Goal: Task Accomplishment & Management: Manage account settings

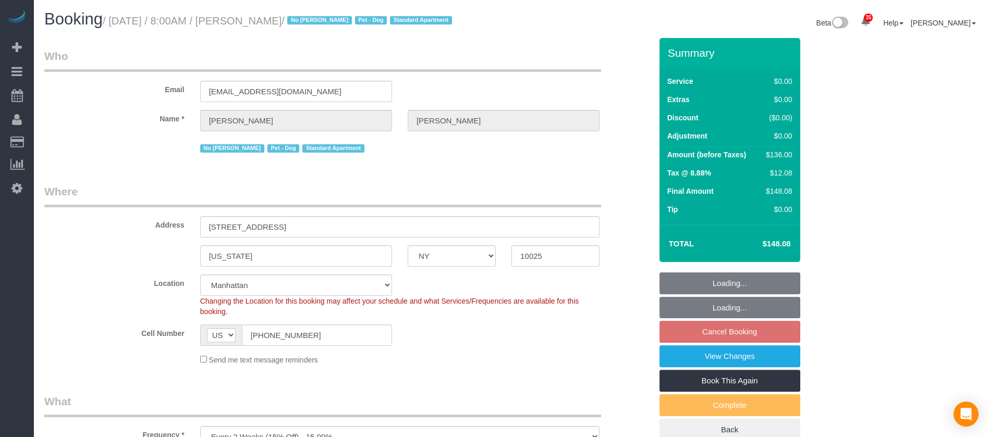
select select "NY"
select select "1"
select select "number:89"
select select "number:90"
select select "number:13"
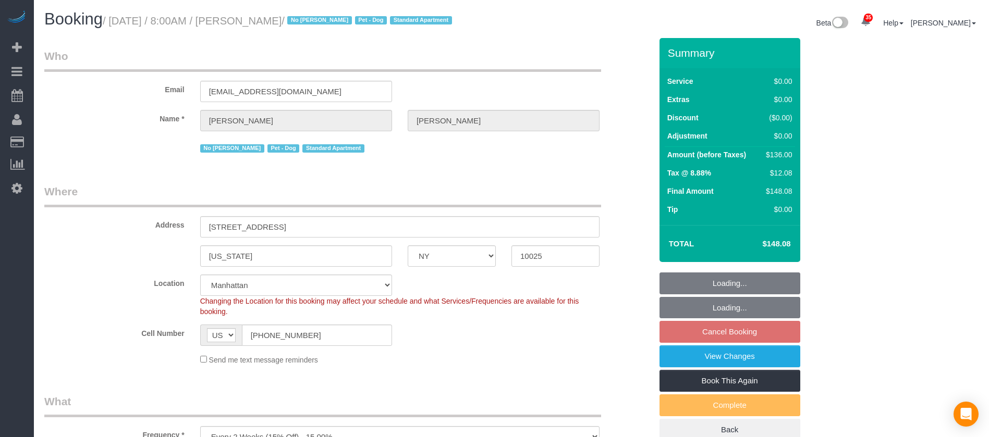
select select "number:5"
select select "spot61"
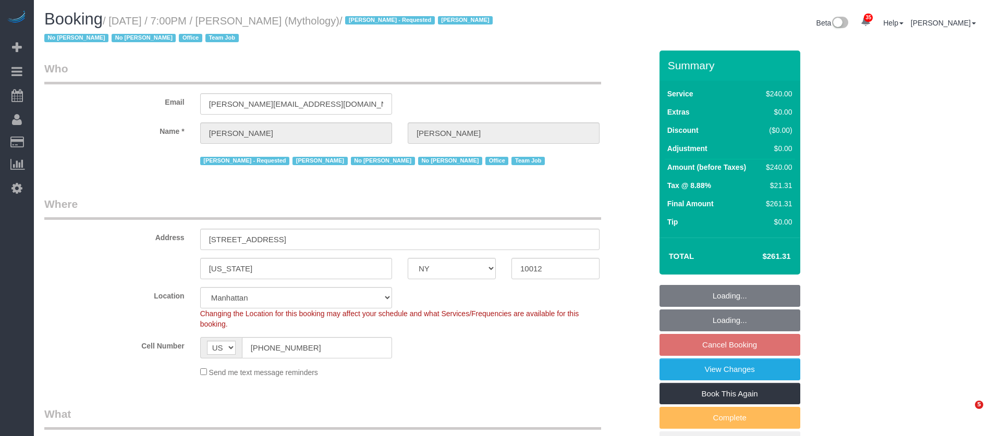
select select "NY"
select select "2"
select select "120"
select select "number:89"
select select "number:90"
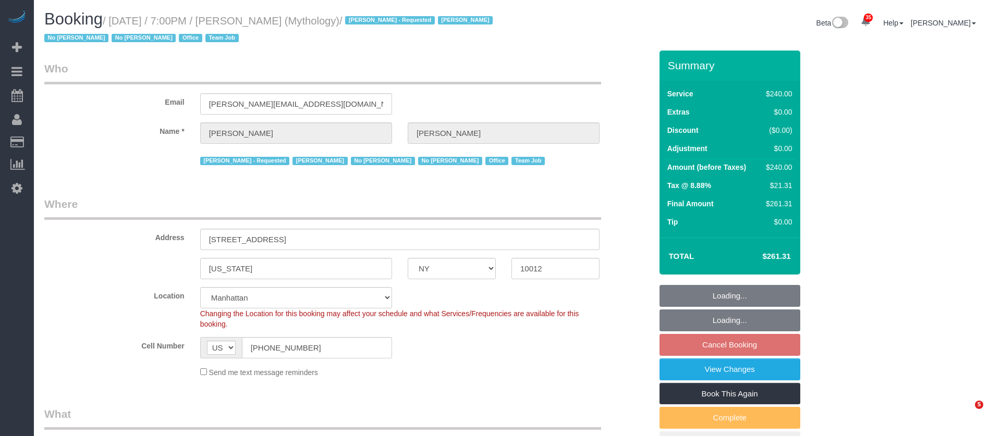
select select "number:15"
select select "number:7"
select select "spot12"
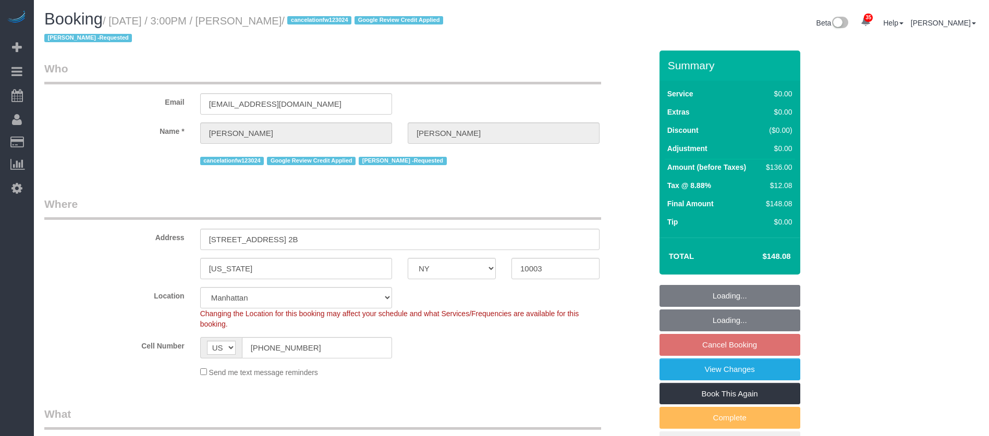
select select "NY"
select select "1"
select select "spot8"
select select "number:89"
select select "number:90"
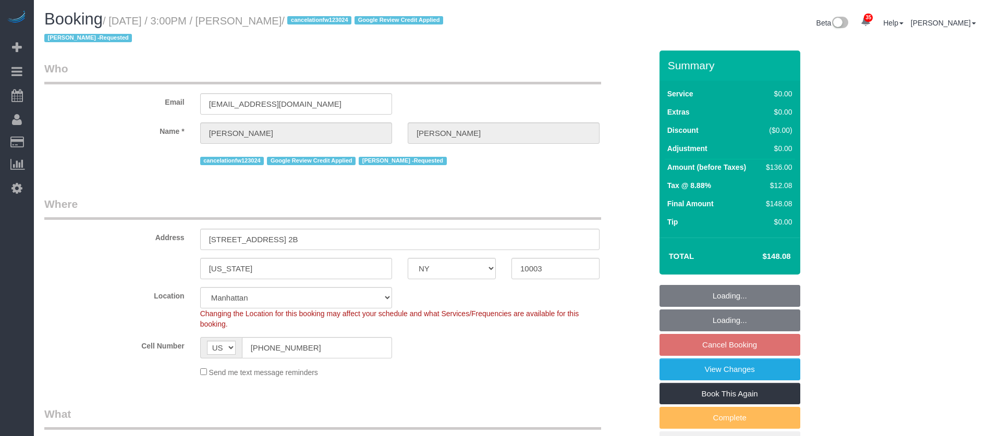
select select "number:15"
select select "number:7"
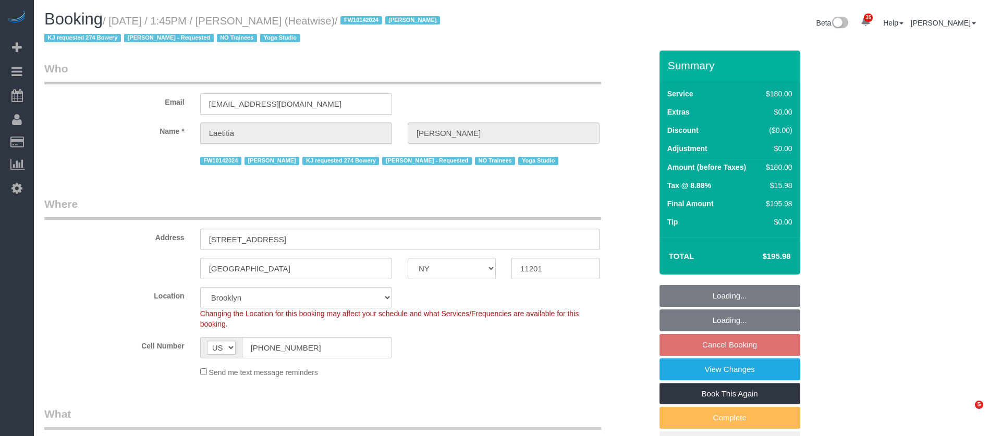
select select "NY"
select select "180"
select select "number:89"
select select "number:90"
select select "number:15"
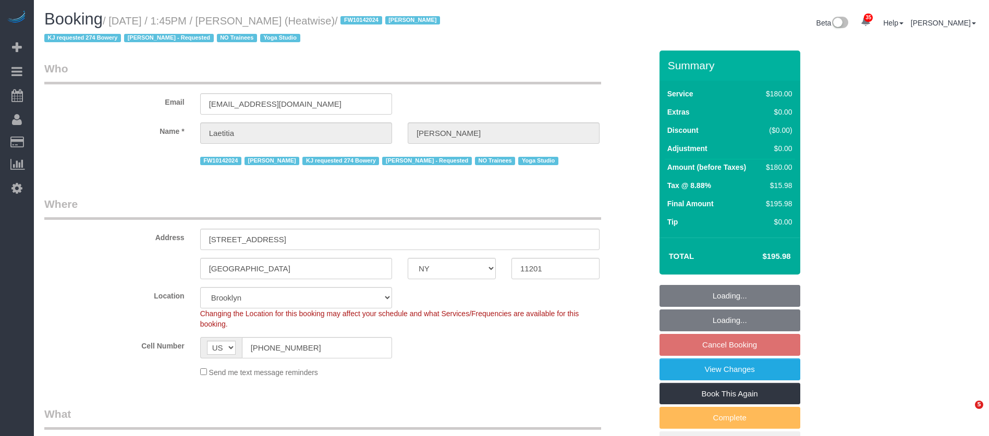
select select "number:7"
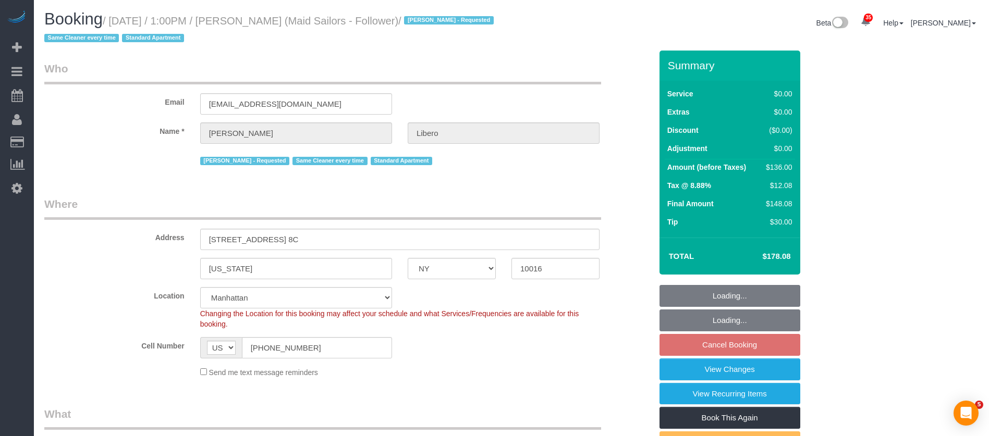
select select "NY"
select select "1"
select select "spot6"
select select "number:57"
select select "number:90"
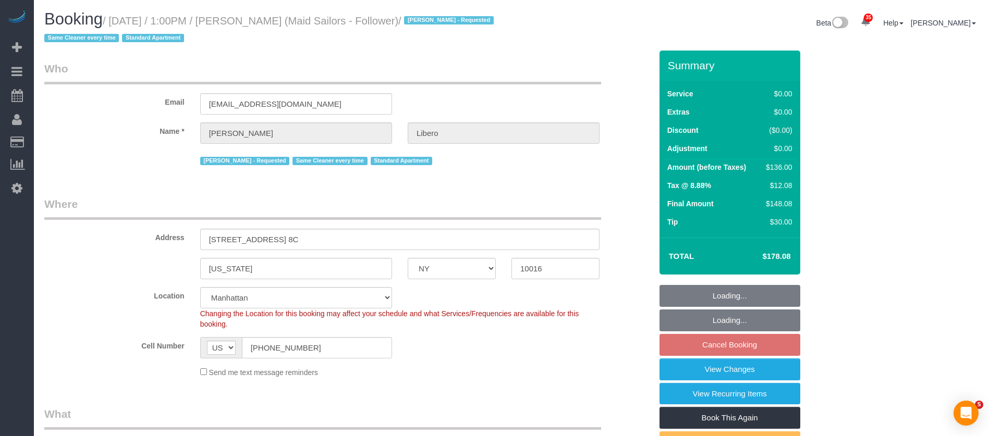
select select "number:15"
select select "number:6"
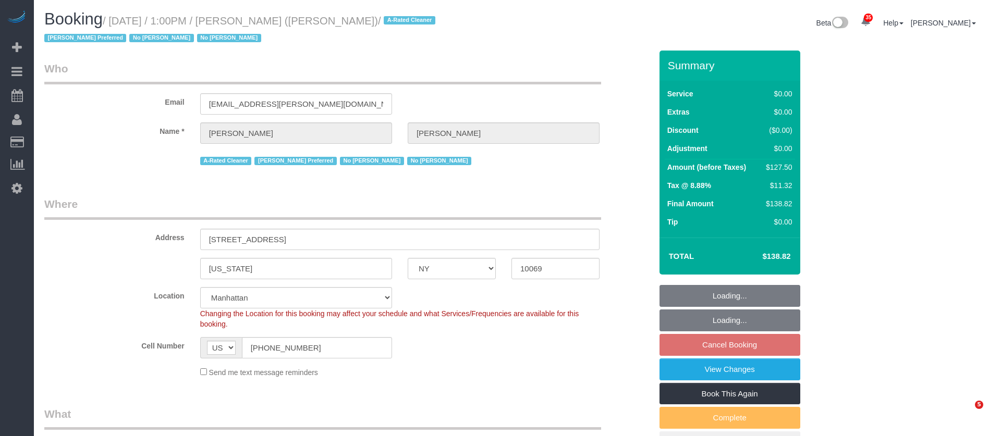
select select "NY"
select select "number:89"
select select "number:90"
select select "number:15"
select select "number:6"
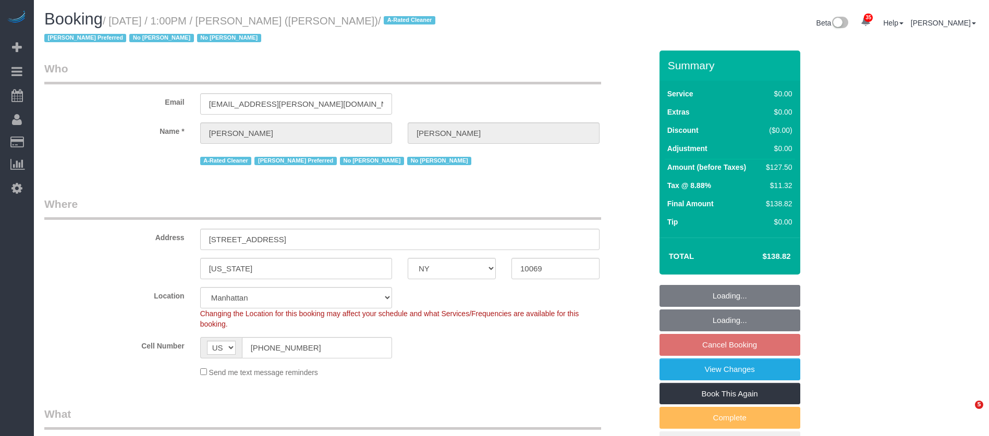
select select "spot6"
select select "NY"
select select "spot5"
select select "number:89"
select select "number:90"
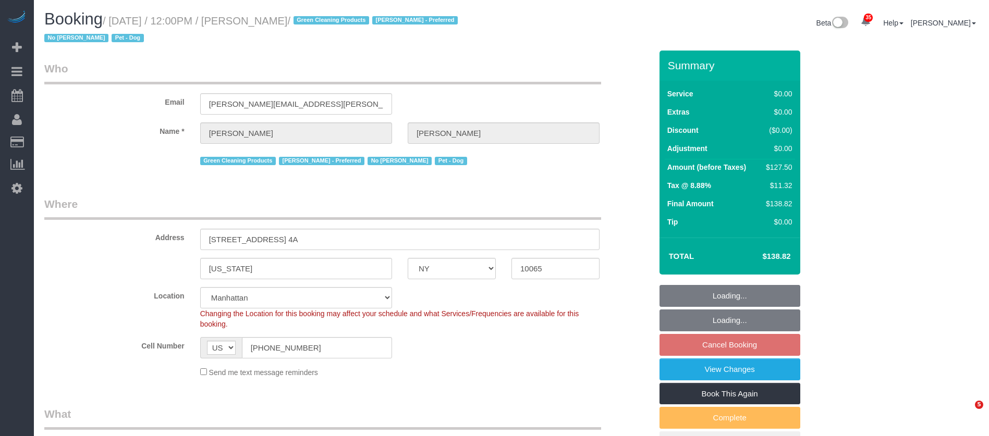
select select "number:13"
select select "number:7"
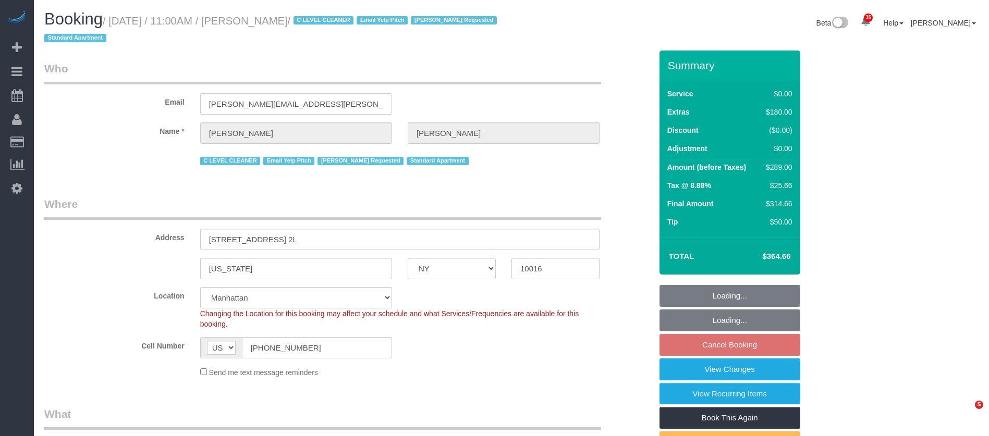
select select "NY"
select select "1"
select select "spot4"
select select "number:89"
select select "number:90"
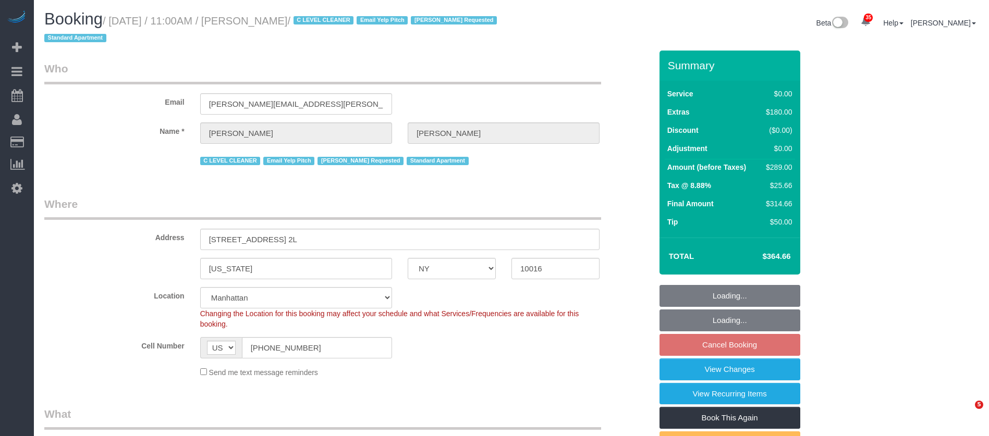
select select "number:15"
select select "number:6"
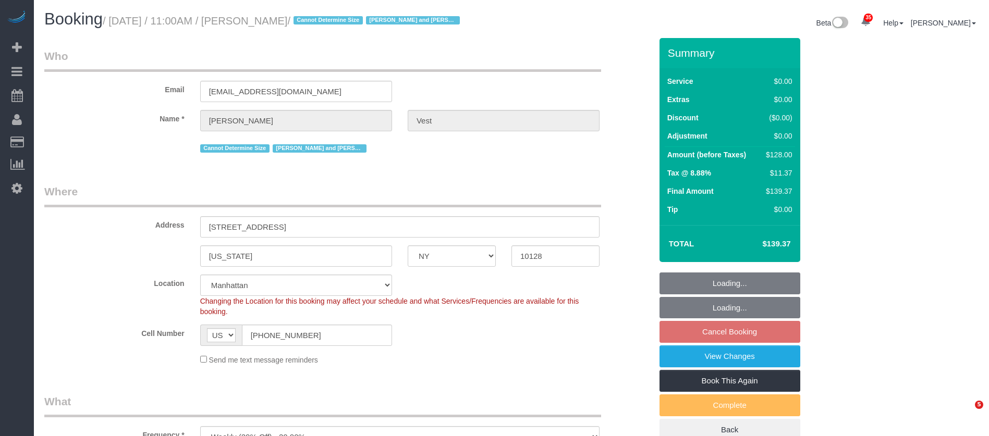
select select "NY"
select select "1"
select select "spot4"
select select "number:57"
select select "number:74"
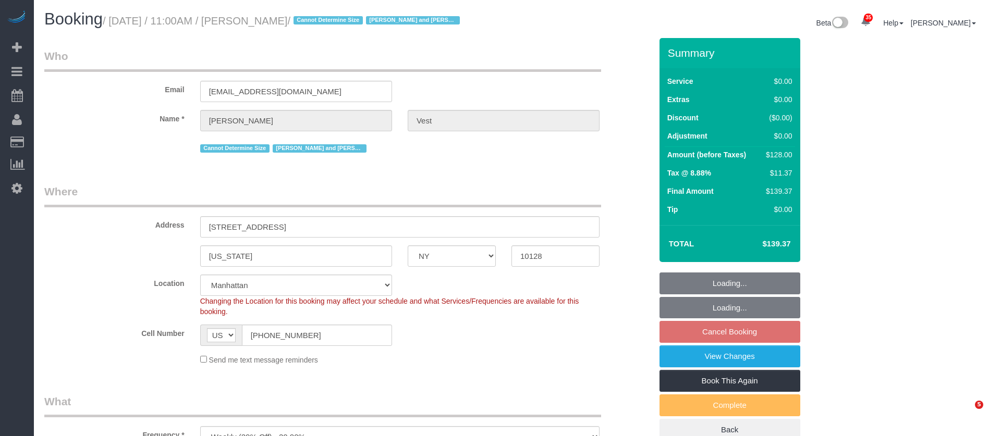
select select "number:15"
select select "number:6"
select select "NY"
select select "1"
select select "number:59"
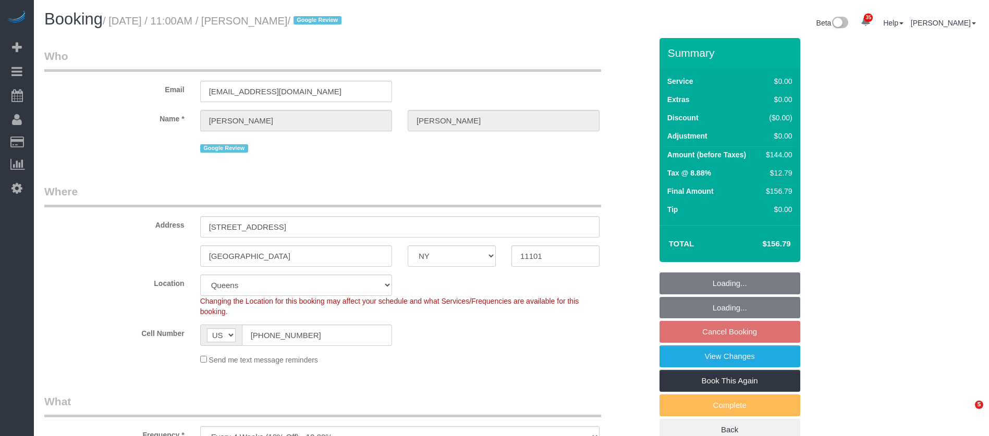
select select "number:77"
select select "number:15"
select select "number:5"
select select "spot4"
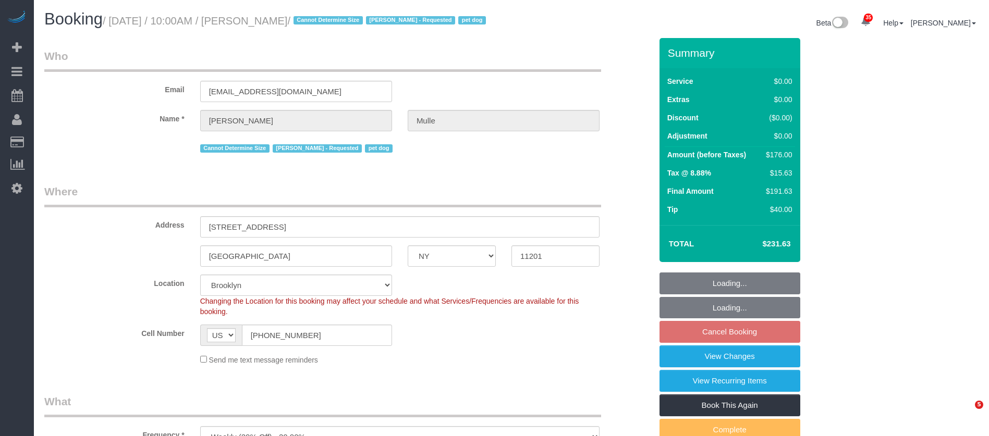
select select "NY"
select select "2"
select select "number:58"
select select "number:76"
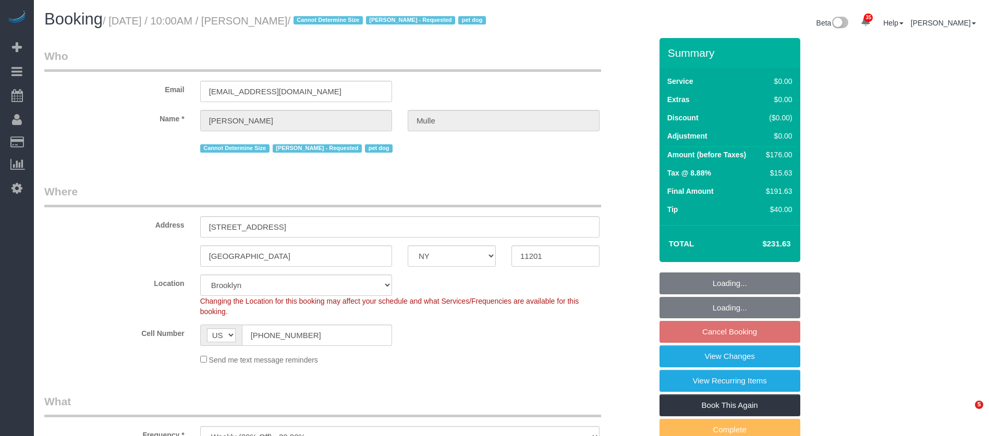
select select "number:13"
select select "number:6"
select select "spot63"
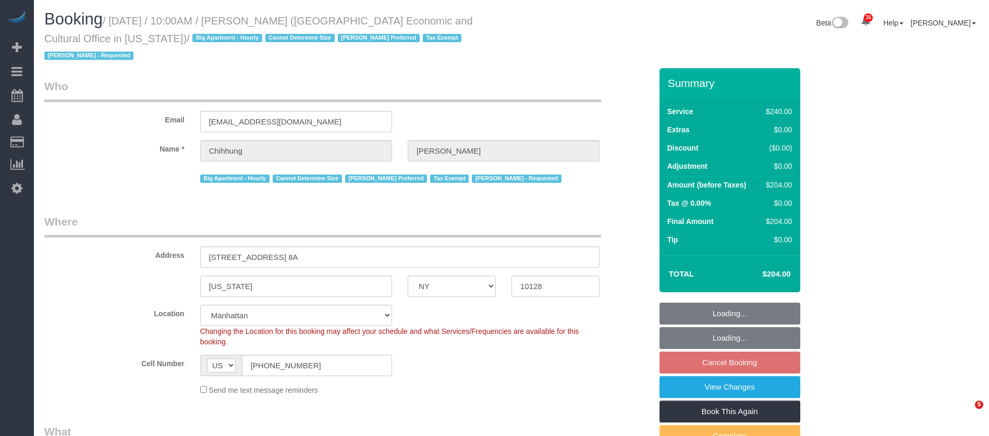
select select "NY"
select select "180"
select select "spot3"
select select "number:58"
select select "number:71"
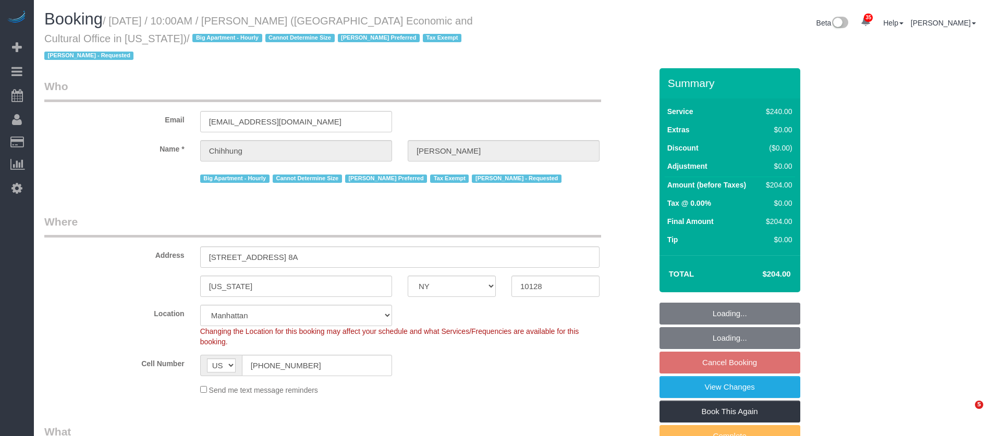
select select "number:15"
select select "number:6"
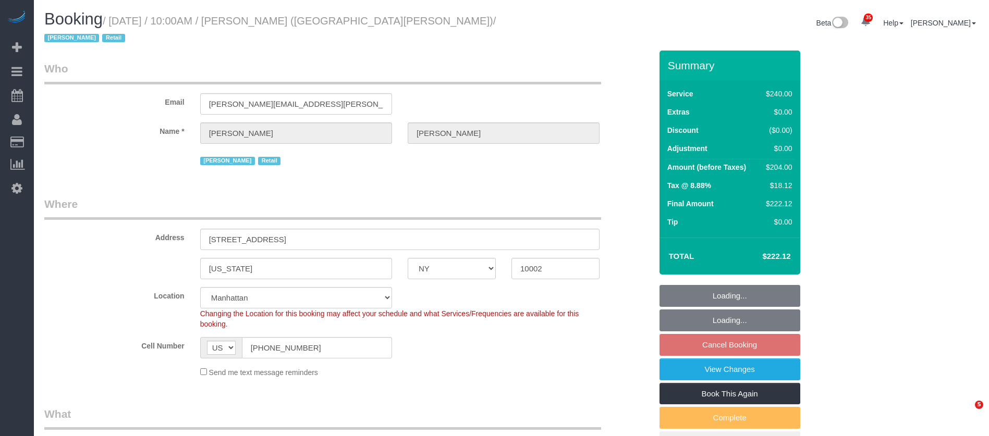
select select "NY"
select select "2"
select select "90"
select select "spot63"
select select "number:89"
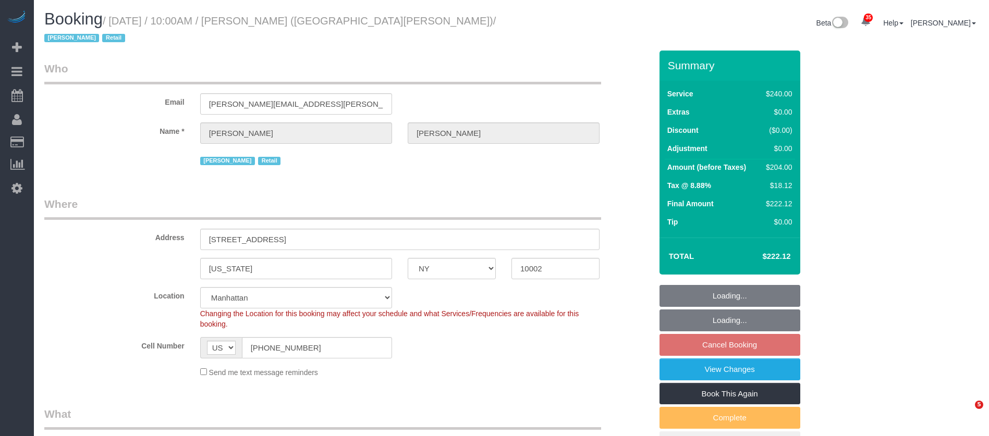
select select "number:90"
select select "number:15"
select select "number:7"
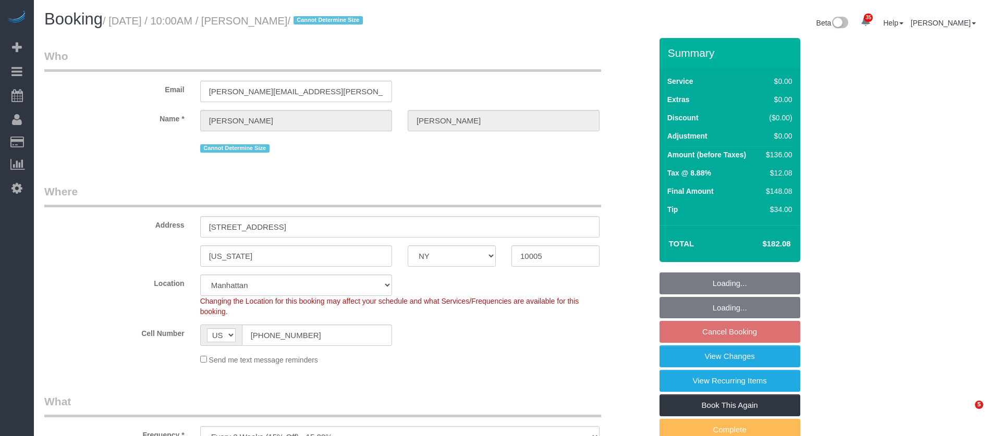
select select "NY"
select select "1"
select select "spot3"
select select "number:58"
select select "number:76"
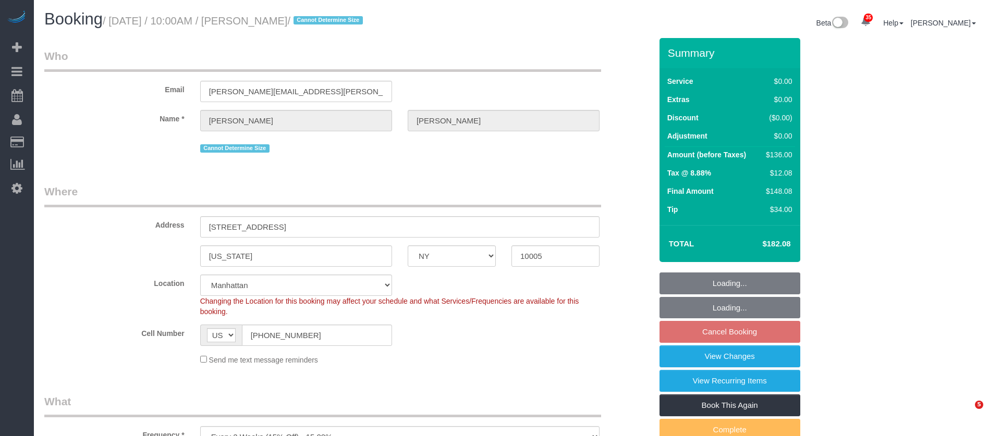
select select "number:15"
select select "number:6"
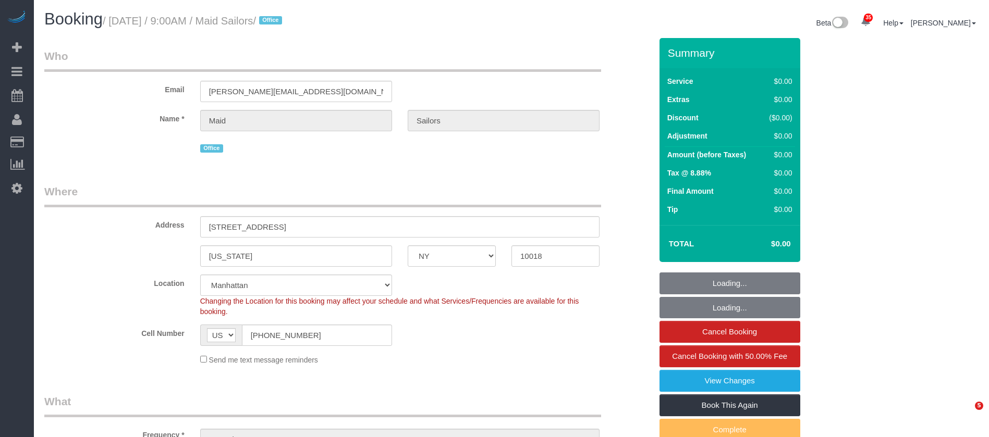
select select "NY"
select select "number:89"
select select "number:90"
select select "number:15"
select select "number:5"
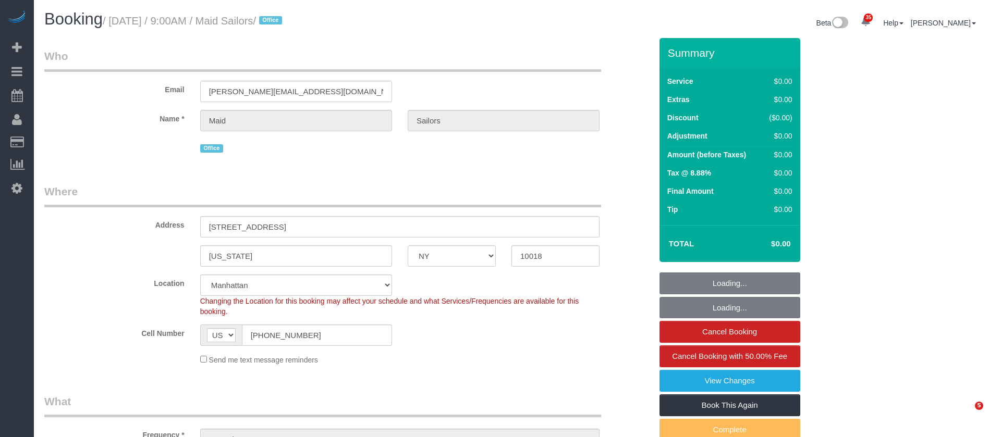
select select "object:1492"
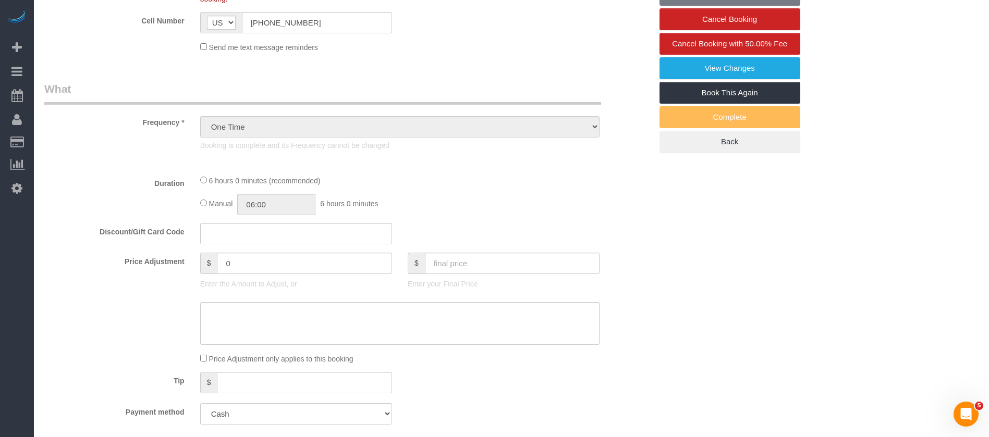
select select "spot1"
select select "2"
select select "360"
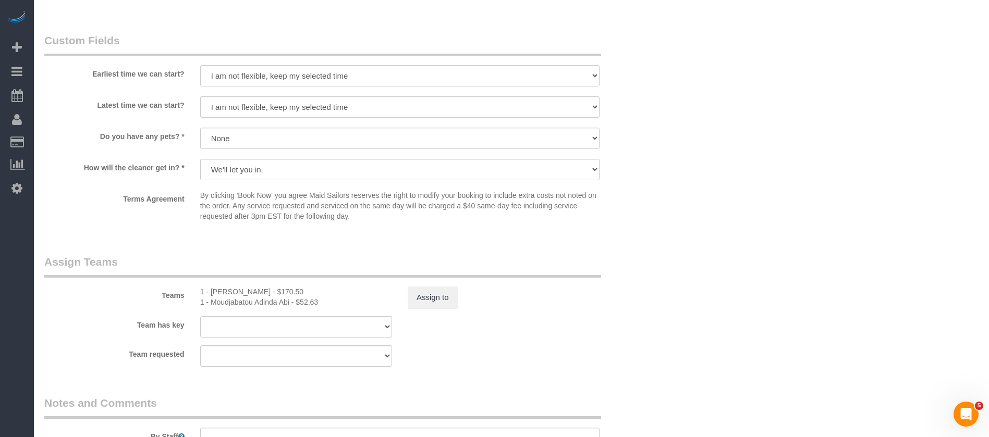
scroll to position [1095, 0]
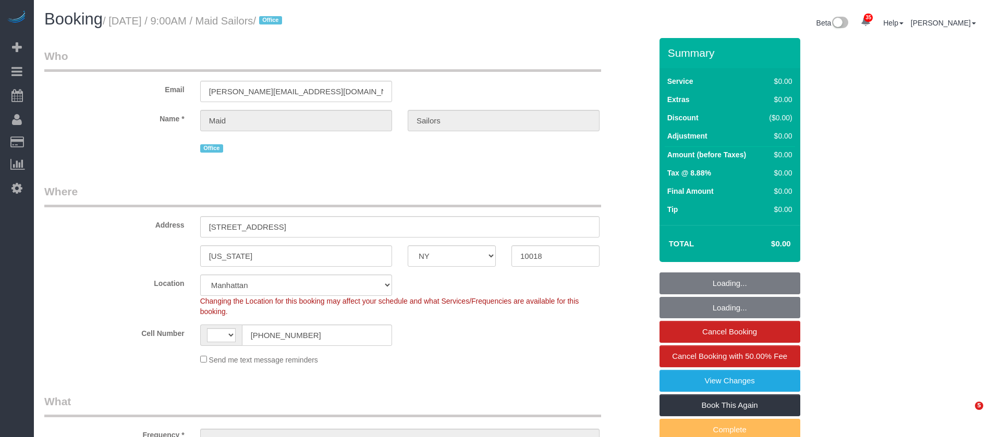
select select "NY"
select select "number:89"
select select "number:90"
select select "number:15"
select select "number:5"
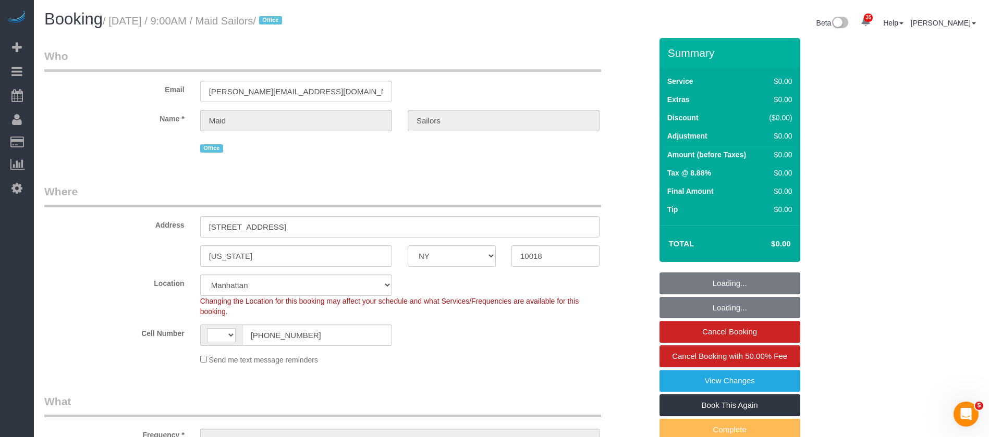
select select "string:US"
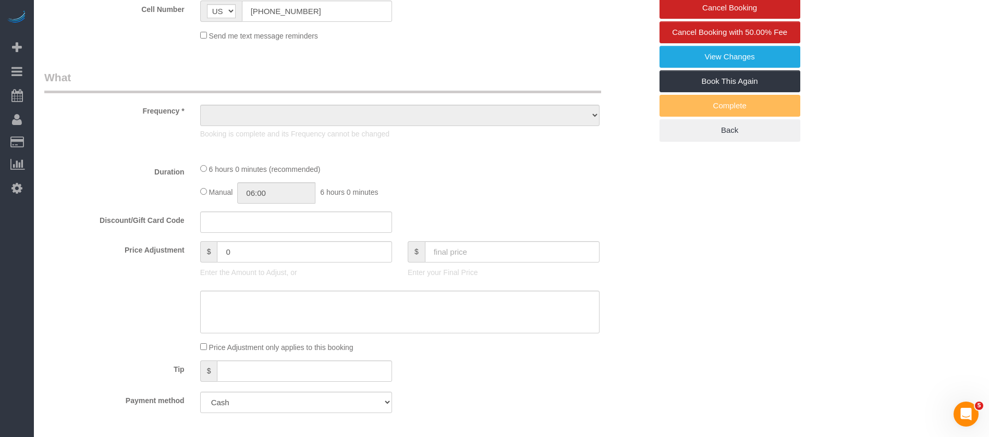
select select "object:1492"
select select "2"
select select "360"
select select "spot1"
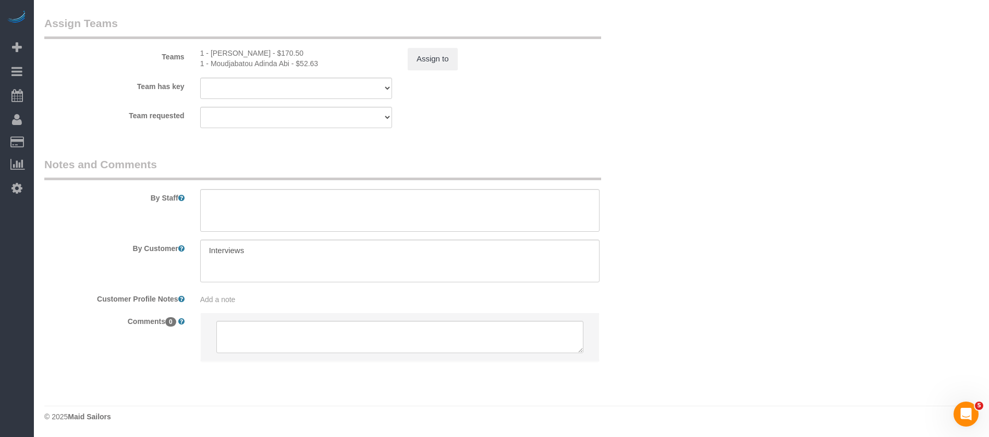
scroll to position [942, 0]
